Goal: Navigation & Orientation: Find specific page/section

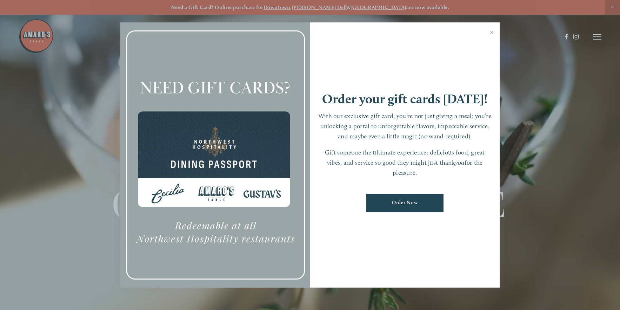
click at [598, 37] on div at bounding box center [310, 155] width 620 height 310
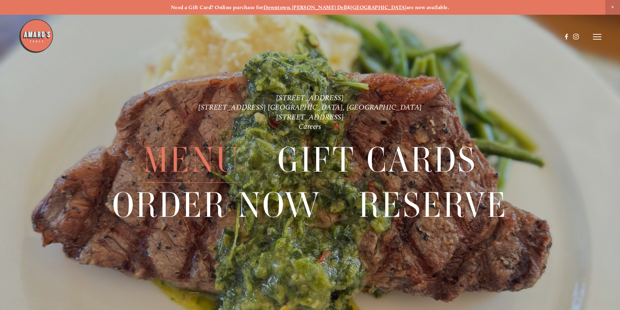
click at [176, 160] on span "Menu" at bounding box center [191, 160] width 97 height 45
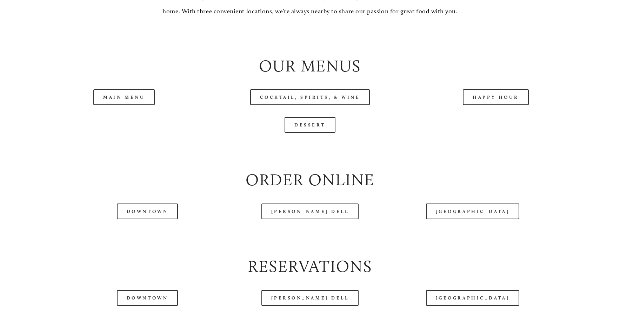
scroll to position [772, 0]
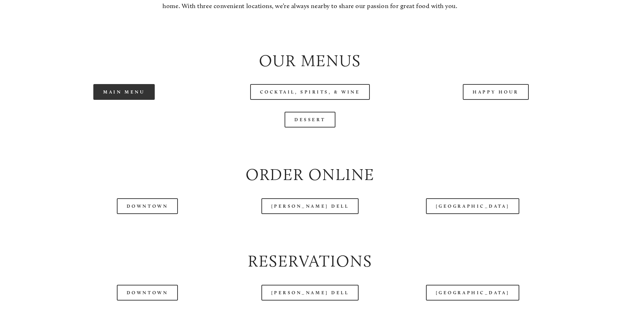
click at [138, 92] on link "Main Menu" at bounding box center [123, 92] width 61 height 16
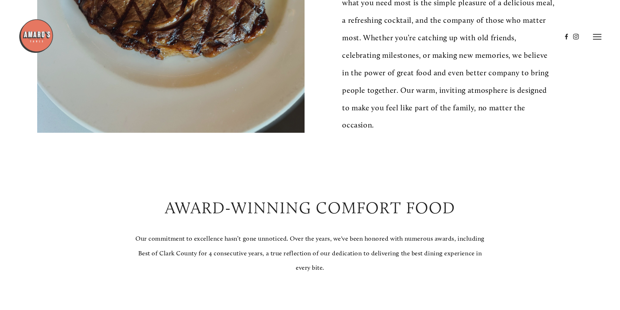
scroll to position [316, 0]
